Goal: Information Seeking & Learning: Compare options

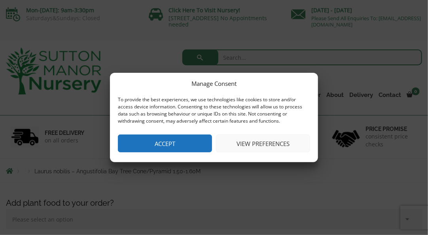
click at [143, 148] on button "Accept" at bounding box center [165, 144] width 94 height 18
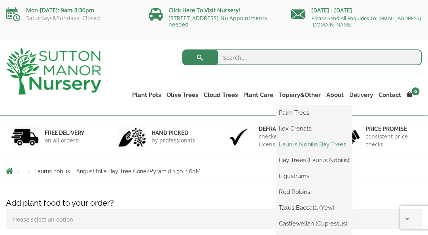
click at [305, 144] on link "Laurus Nobilis Bay Trees" at bounding box center [314, 144] width 76 height 12
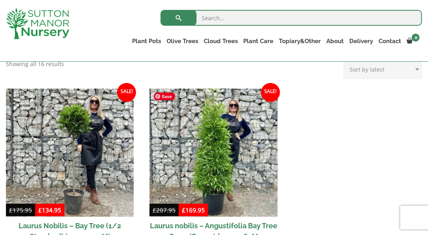
scroll to position [411, 0]
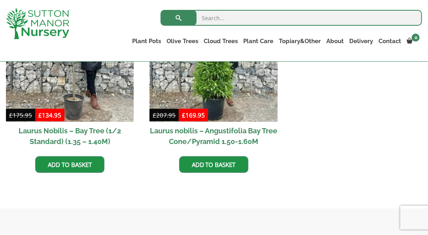
click at [113, 129] on h2 "Laurus Nobilis – Bay Tree (1/2 Standard) (1.35 – 1.40M)" at bounding box center [70, 136] width 128 height 28
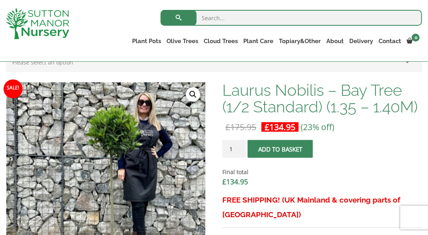
scroll to position [222, 0]
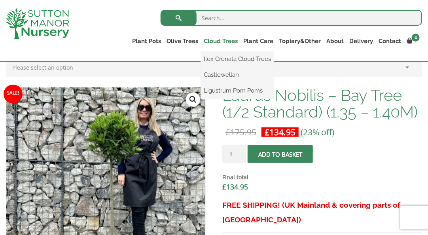
click at [221, 42] on link "Cloud Trees" at bounding box center [221, 41] width 40 height 11
click at [225, 90] on link "Ligustrum Pom Poms" at bounding box center [237, 91] width 73 height 12
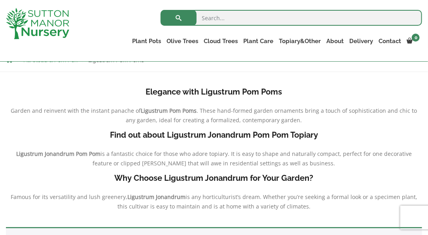
scroll to position [146, 0]
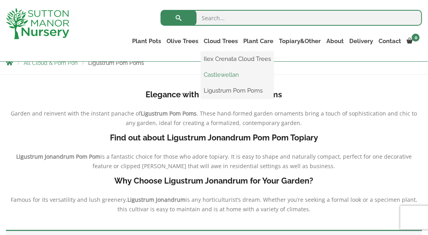
click at [222, 73] on link "Castlewellan" at bounding box center [237, 75] width 73 height 12
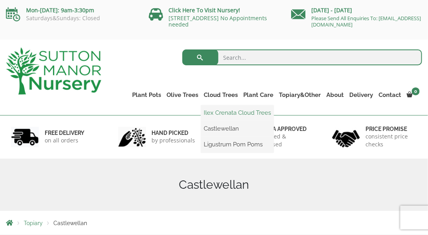
click at [225, 112] on link "Ilex Crenata Cloud Trees" at bounding box center [237, 113] width 73 height 12
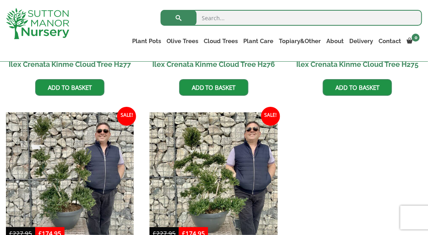
scroll to position [1108, 0]
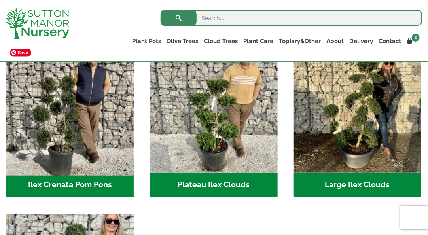
scroll to position [158, 0]
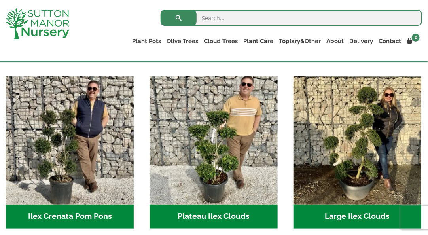
click at [373, 214] on h2 "Large Ilex Clouds (36)" at bounding box center [358, 217] width 128 height 25
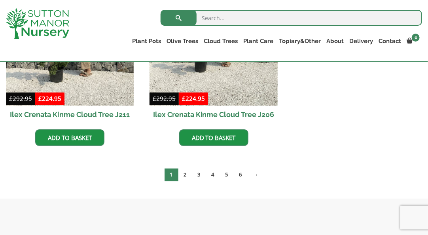
scroll to position [475, 0]
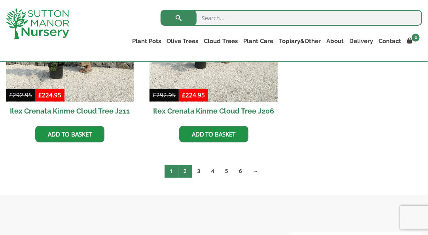
click at [184, 172] on link "2" at bounding box center [185, 171] width 14 height 13
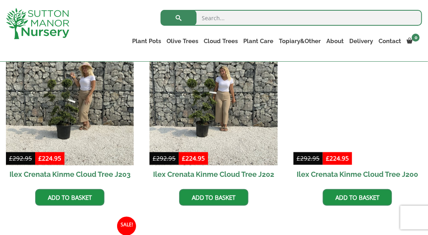
scroll to position [380, 0]
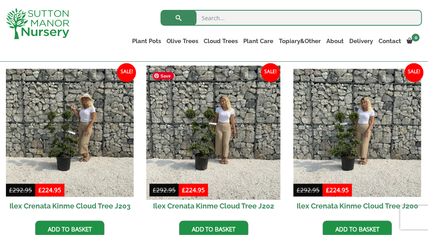
click at [213, 172] on img at bounding box center [213, 133] width 135 height 135
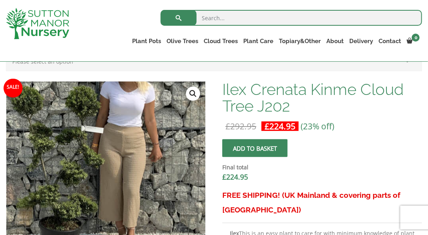
scroll to position [222, 0]
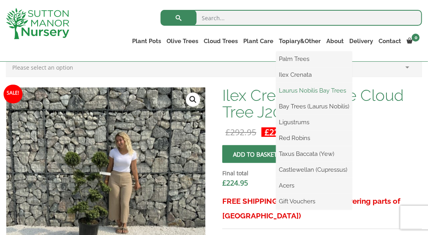
click at [289, 90] on link "Laurus Nobilis Bay Trees" at bounding box center [314, 91] width 76 height 12
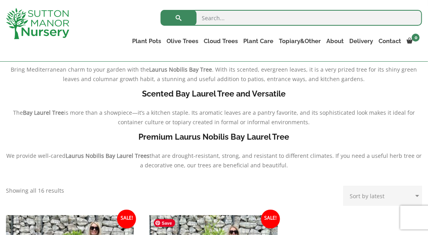
scroll to position [95, 0]
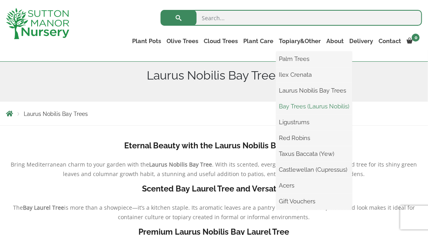
click at [296, 108] on link "Bay Trees (Laurus Nobilis)" at bounding box center [314, 106] width 76 height 12
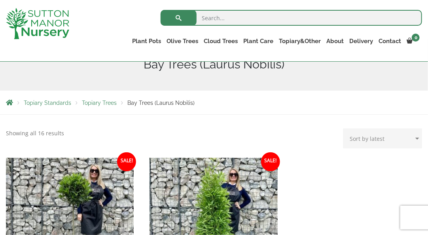
scroll to position [63, 0]
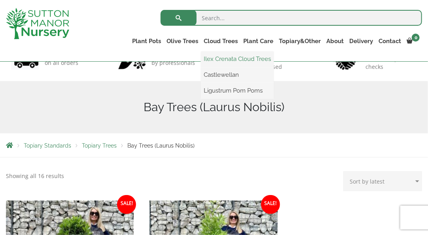
click at [218, 61] on link "Ilex Crenata Cloud Trees" at bounding box center [237, 59] width 73 height 12
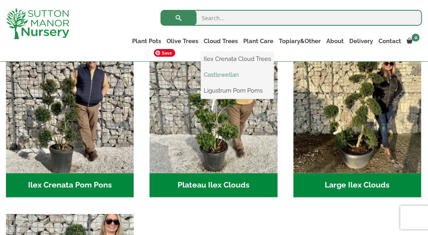
scroll to position [190, 0]
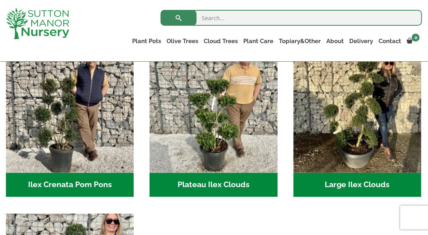
click at [99, 185] on h2 "Ilex Crenata Pom Pons (50)" at bounding box center [70, 185] width 128 height 25
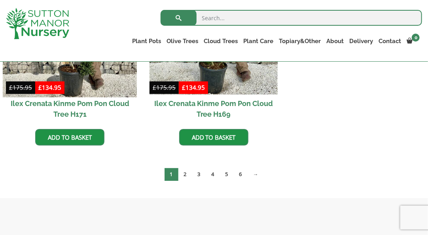
scroll to position [506, 0]
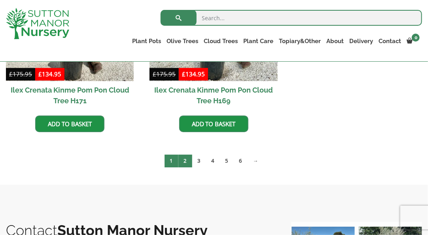
click at [185, 163] on link "2" at bounding box center [185, 161] width 14 height 13
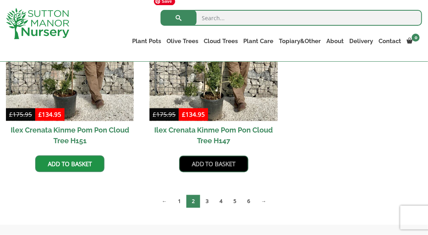
scroll to position [665, 0]
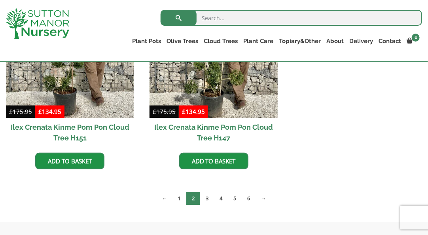
click at [95, 124] on h2 "Ilex Crenata Kinme Pom Pon Cloud Tree H151" at bounding box center [70, 132] width 128 height 28
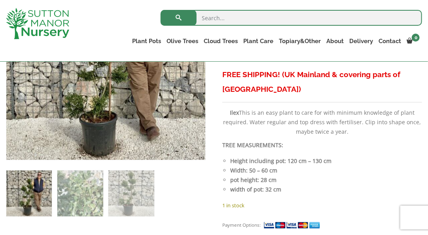
scroll to position [348, 0]
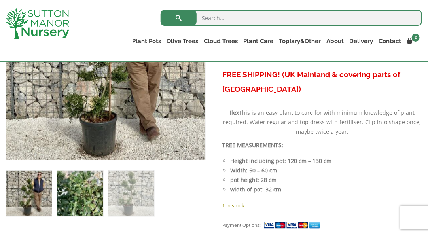
click at [78, 195] on img at bounding box center [79, 193] width 45 height 45
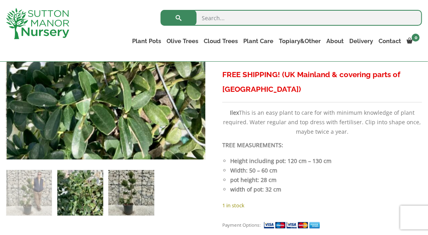
click at [133, 195] on img at bounding box center [130, 192] width 45 height 45
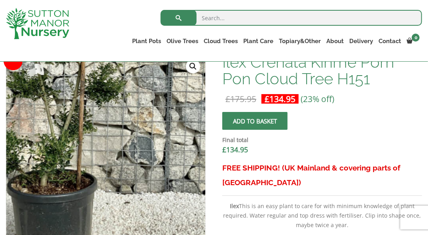
scroll to position [253, 0]
